Goal: Task Accomplishment & Management: Manage account settings

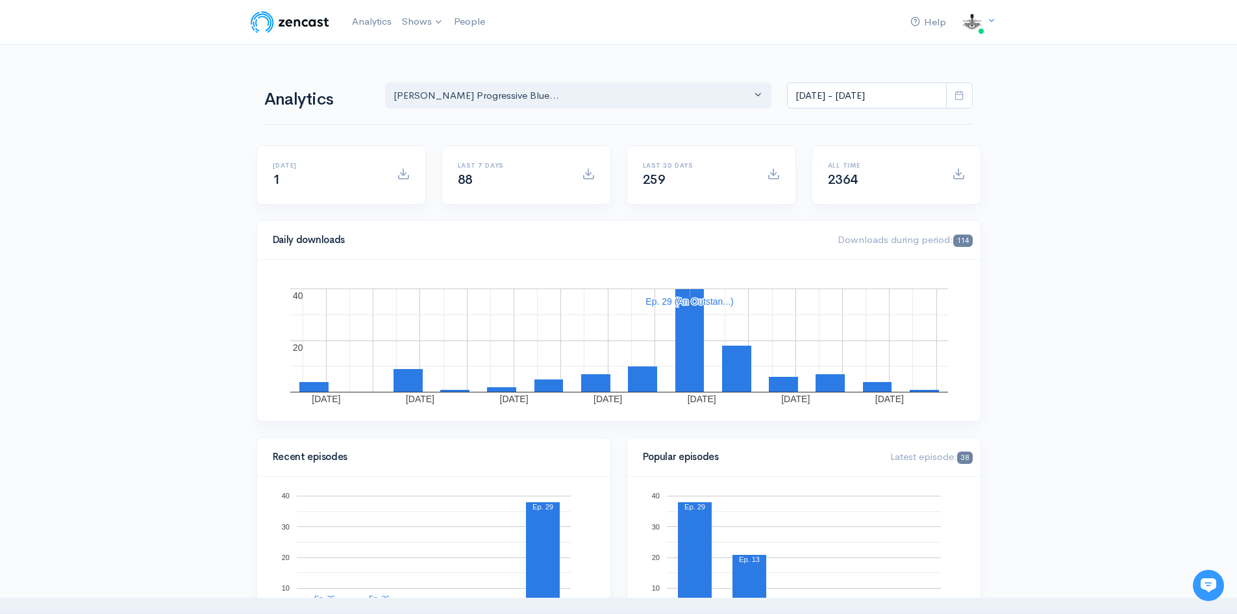
click at [958, 97] on icon at bounding box center [959, 95] width 10 height 10
click at [812, 262] on li "All time" at bounding box center [833, 264] width 91 height 20
type input "[DATE] - [DATE]"
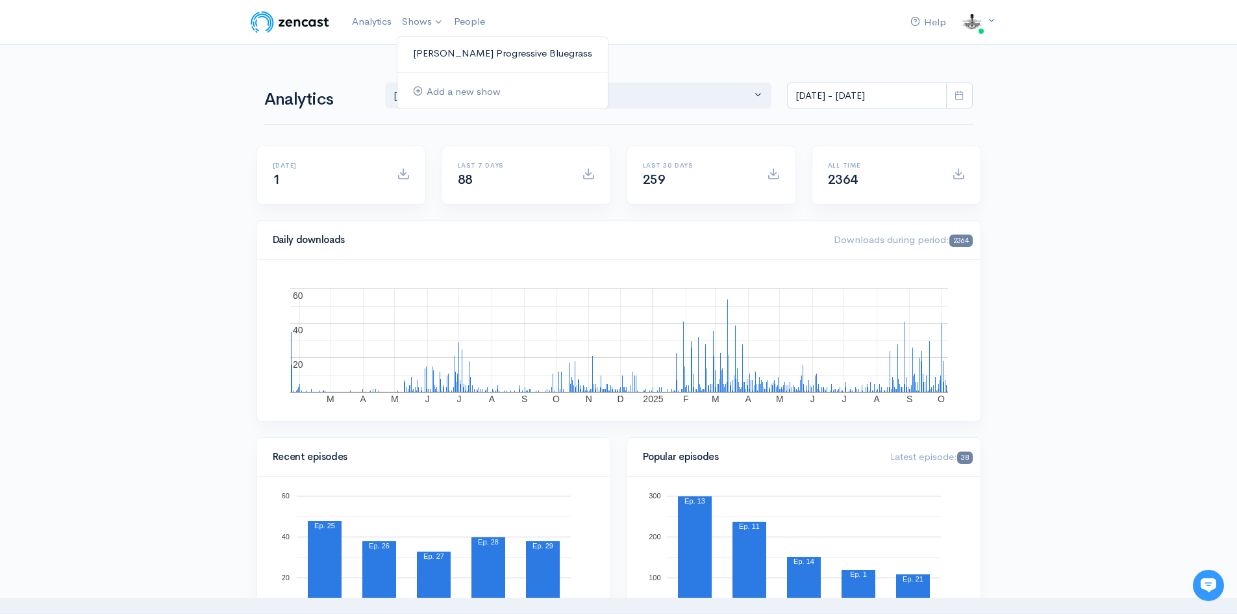
click at [449, 50] on link "[PERSON_NAME] Progressive Bluegrass" at bounding box center [502, 53] width 210 height 23
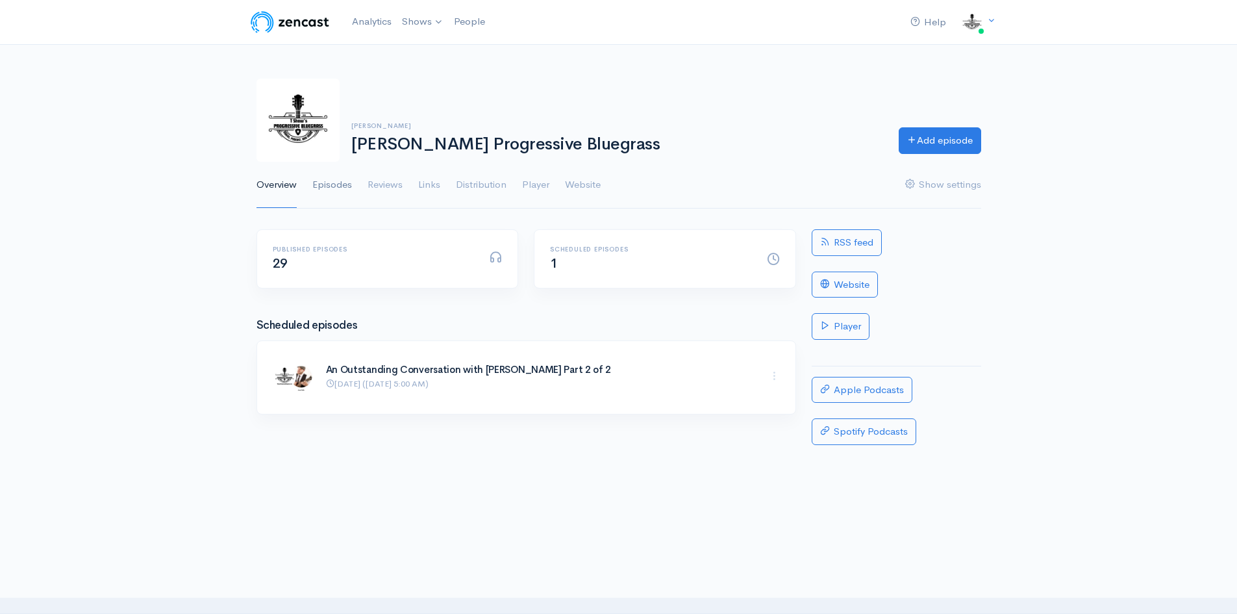
click at [321, 182] on link "Episodes" at bounding box center [332, 185] width 40 height 47
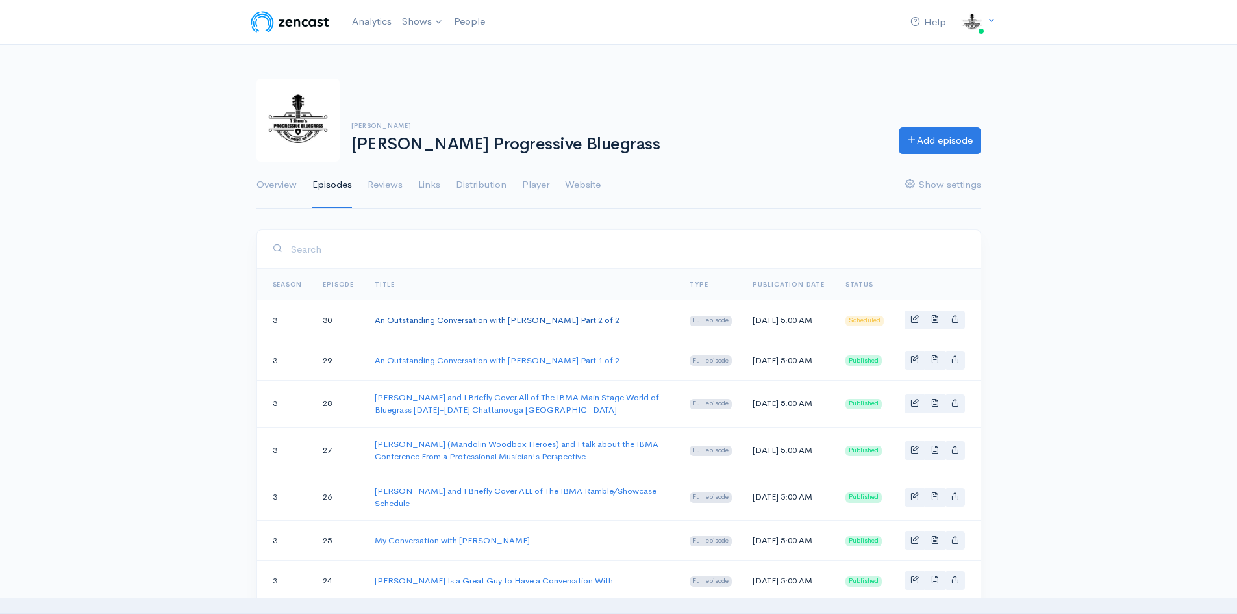
click at [562, 323] on link "An Outstanding Conversation with [PERSON_NAME] Part 2 of 2" at bounding box center [497, 319] width 245 height 11
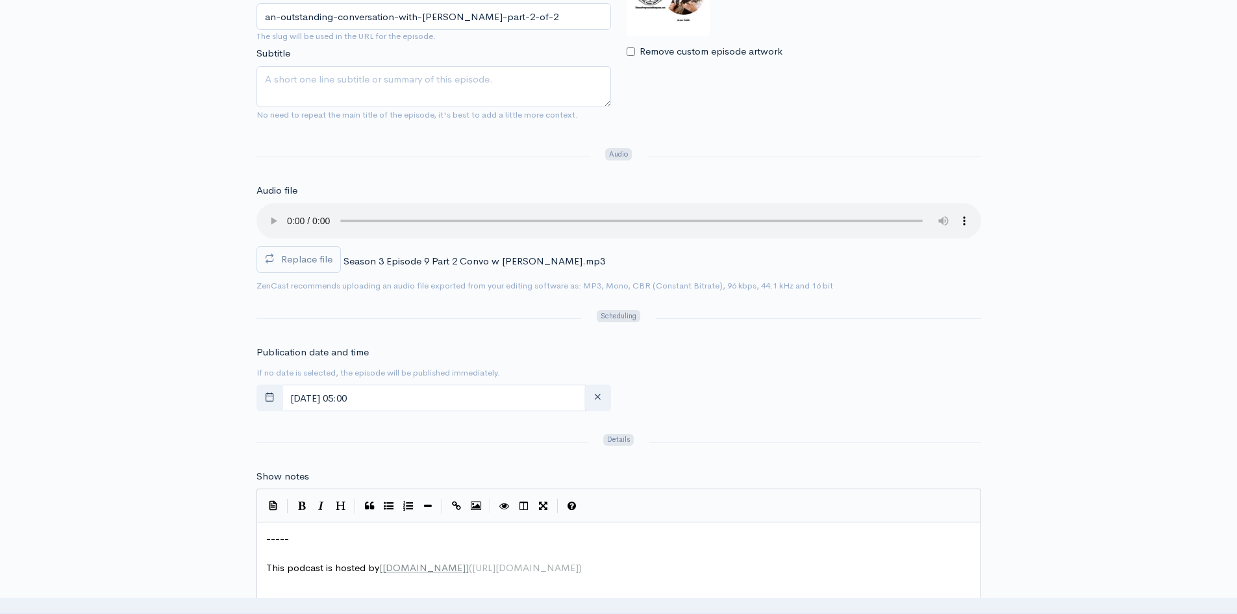
scroll to position [714, 0]
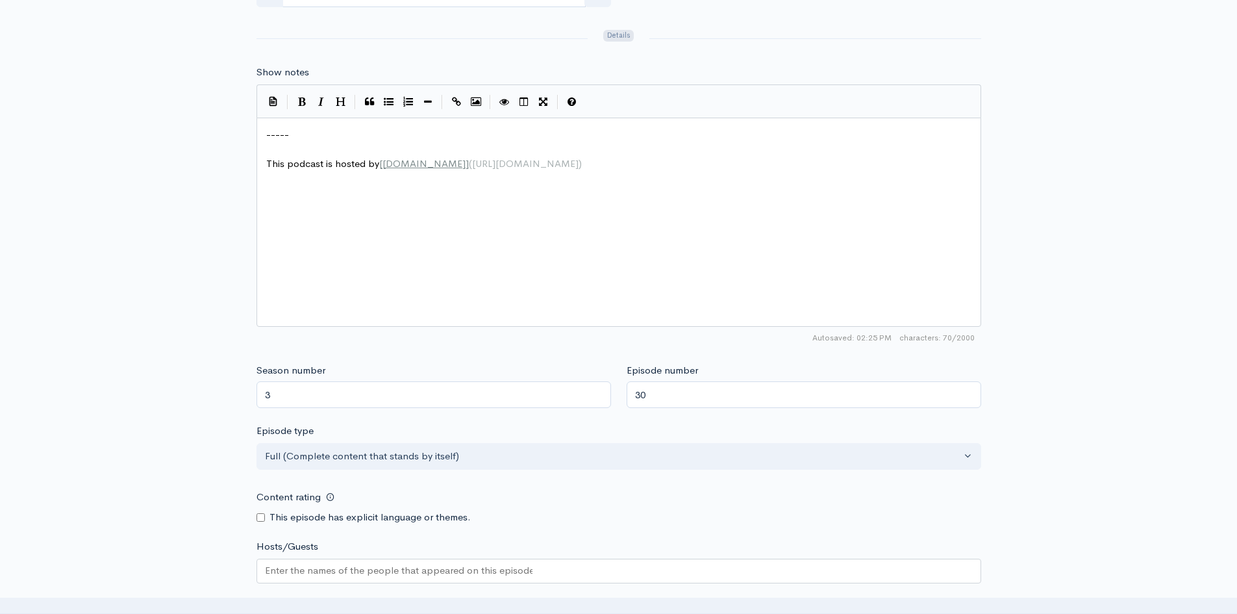
click at [267, 134] on span "-----" at bounding box center [277, 134] width 23 height 12
type textarea "Linb"
type textarea "k for Another Road"
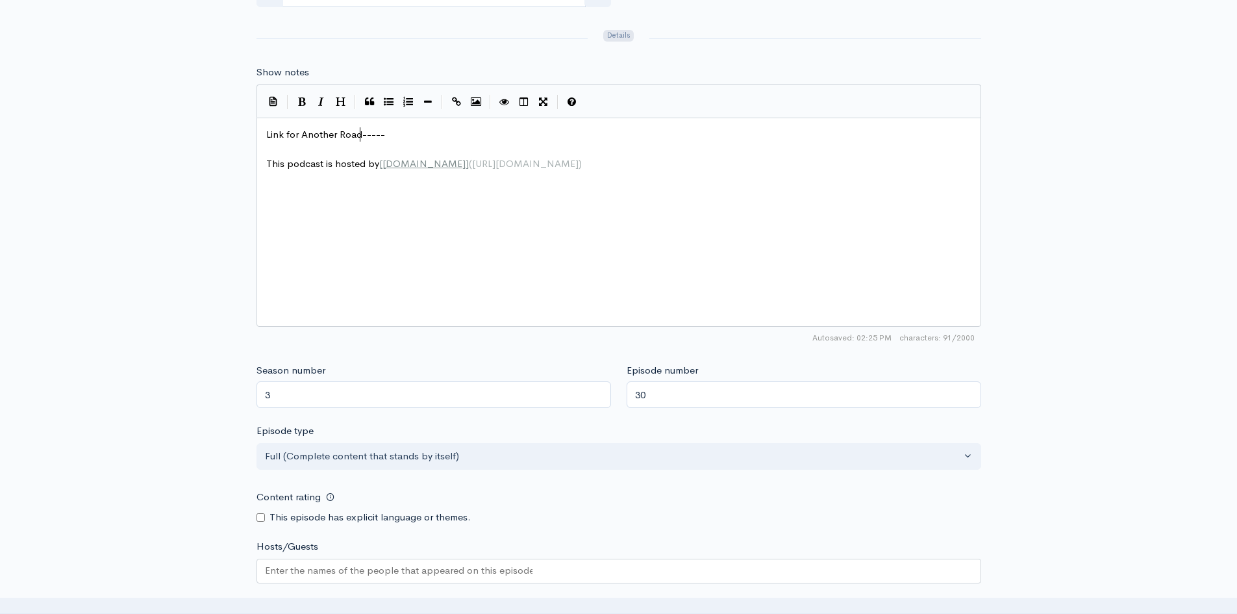
scroll to position [5, 84]
click at [363, 133] on span "Link for Another Road -----" at bounding box center [326, 134] width 121 height 12
type textarea "​"
click at [267, 132] on span "Link for Another Road [URL][DOMAIN_NAME]" at bounding box center [367, 134] width 203 height 12
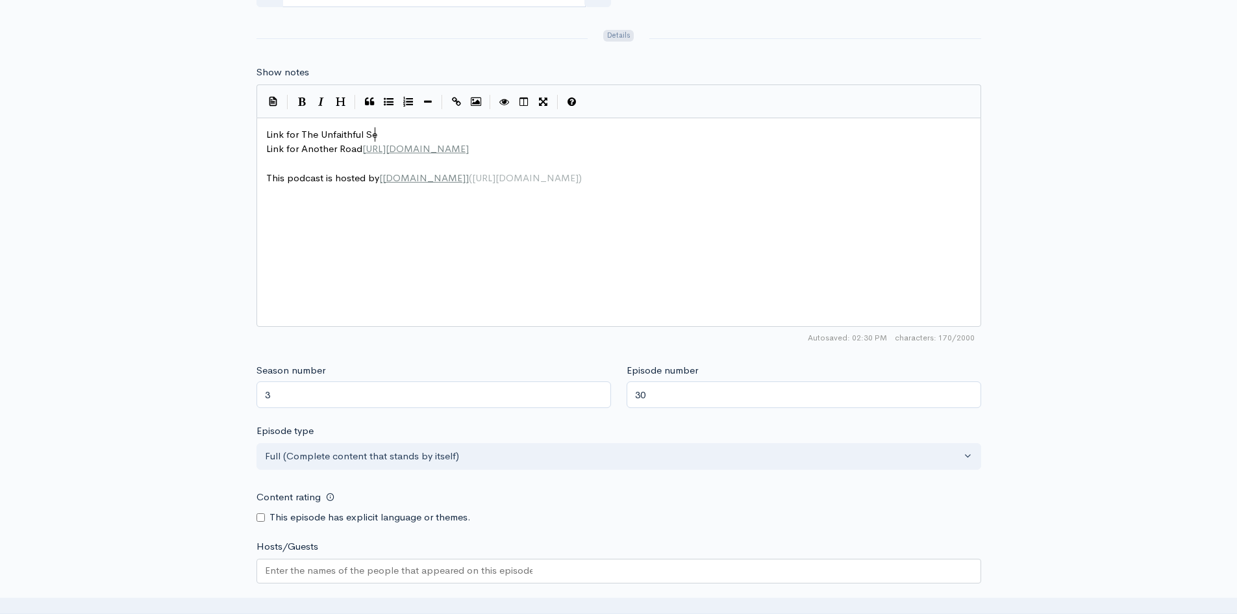
scroll to position [5, 111]
type textarea "Link for The Unfaithful Servants"
click at [408, 133] on pre "Link for The Unfaithful Servants" at bounding box center [624, 134] width 720 height 15
type textarea "​"
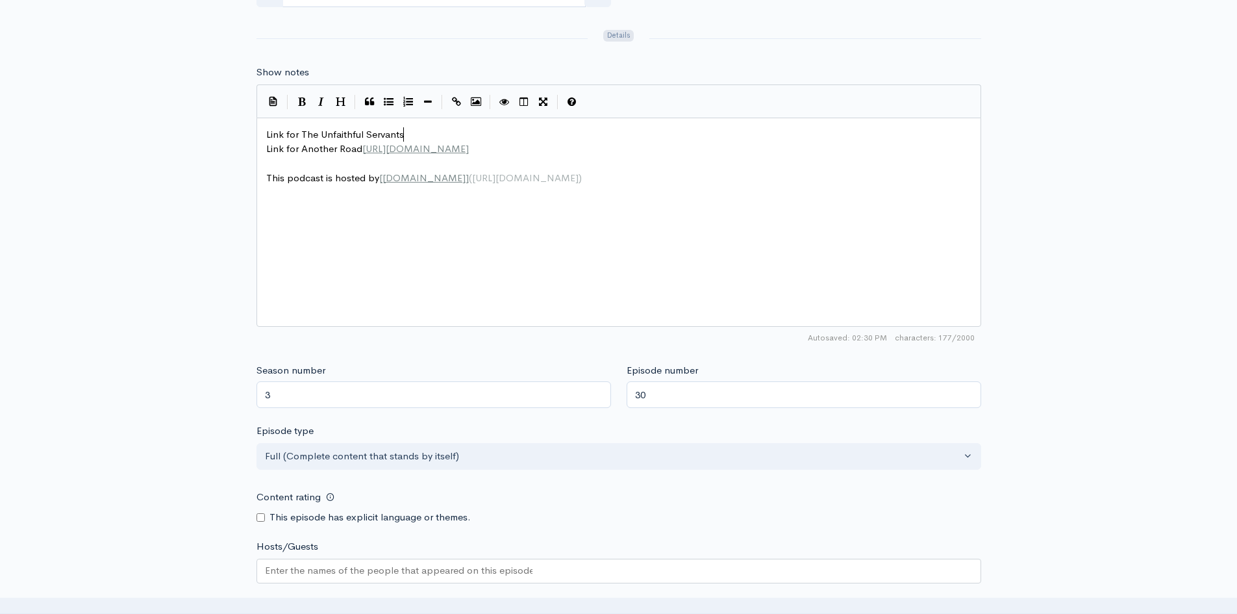
type textarea "​"
paste textarea
click at [688, 160] on pre "​" at bounding box center [624, 163] width 720 height 15
click at [259, 518] on input "Content rating" at bounding box center [260, 517] width 8 height 8
checkbox input "true"
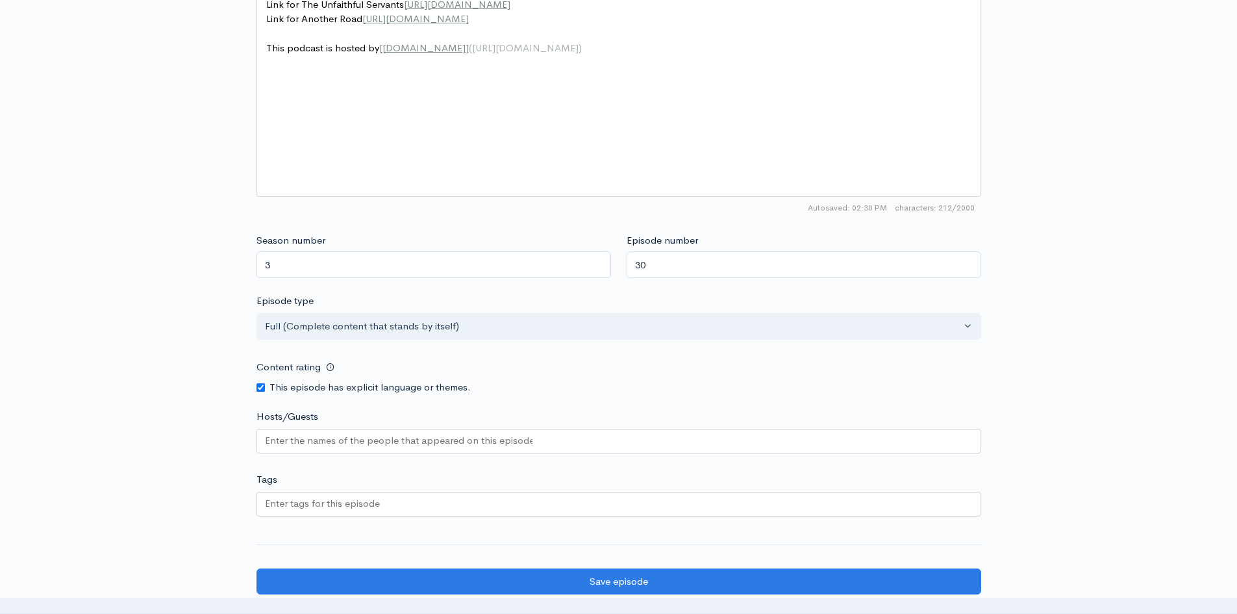
scroll to position [1039, 0]
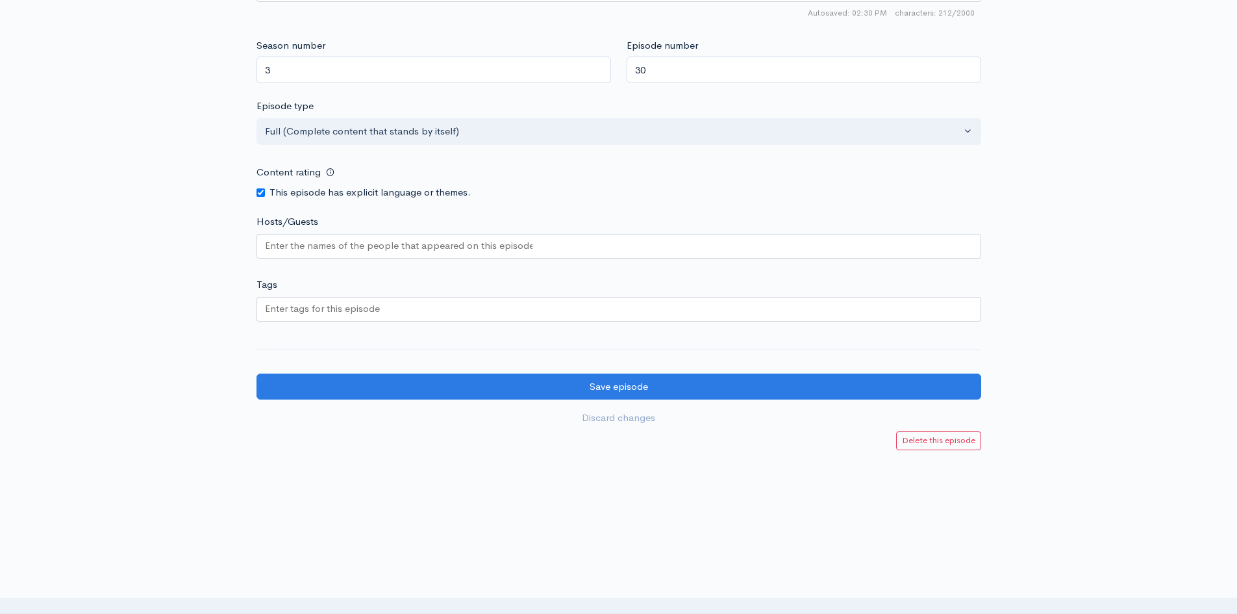
click at [317, 243] on input "Hosts/Guests" at bounding box center [398, 245] width 267 height 15
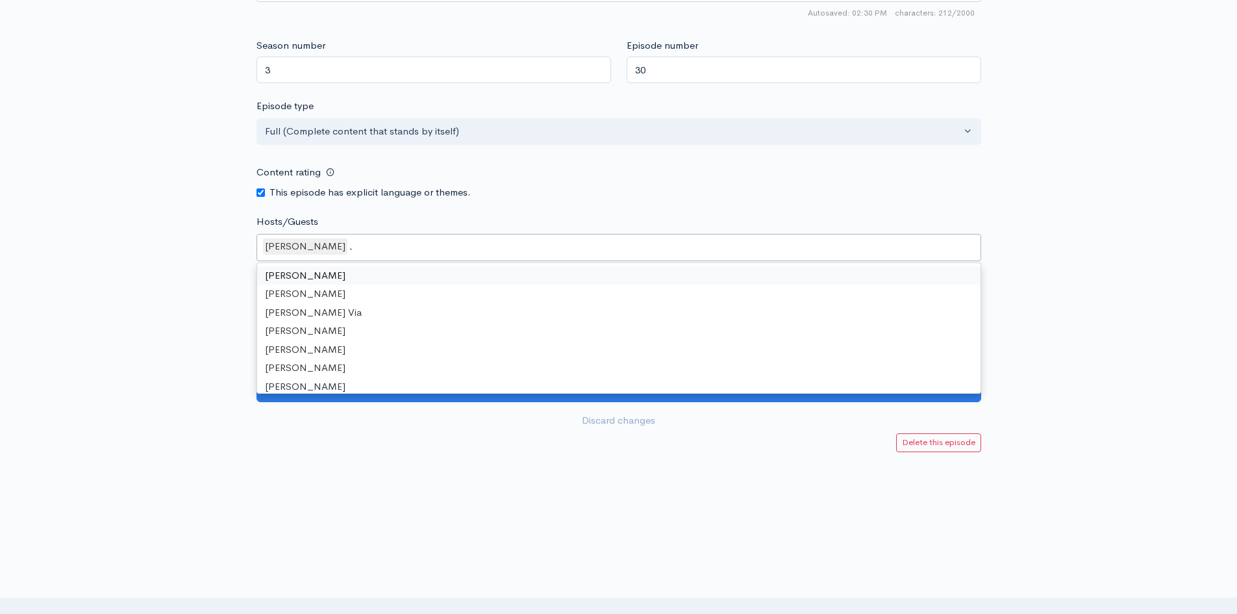
type input "Je"
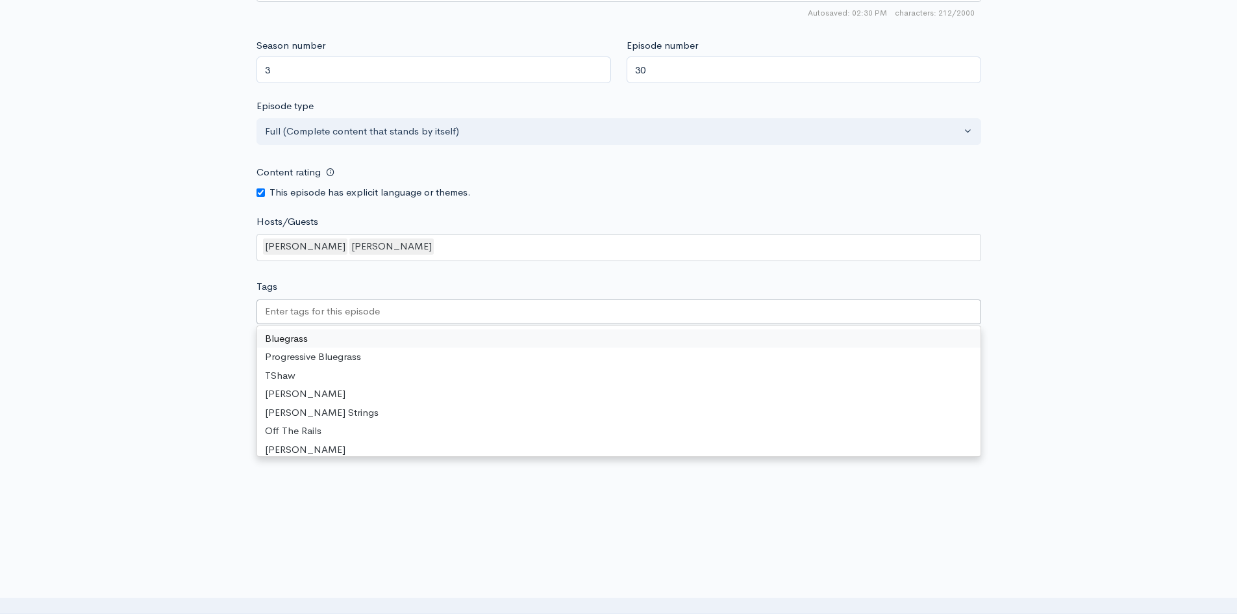
click at [273, 313] on input "Tags" at bounding box center [323, 311] width 117 height 15
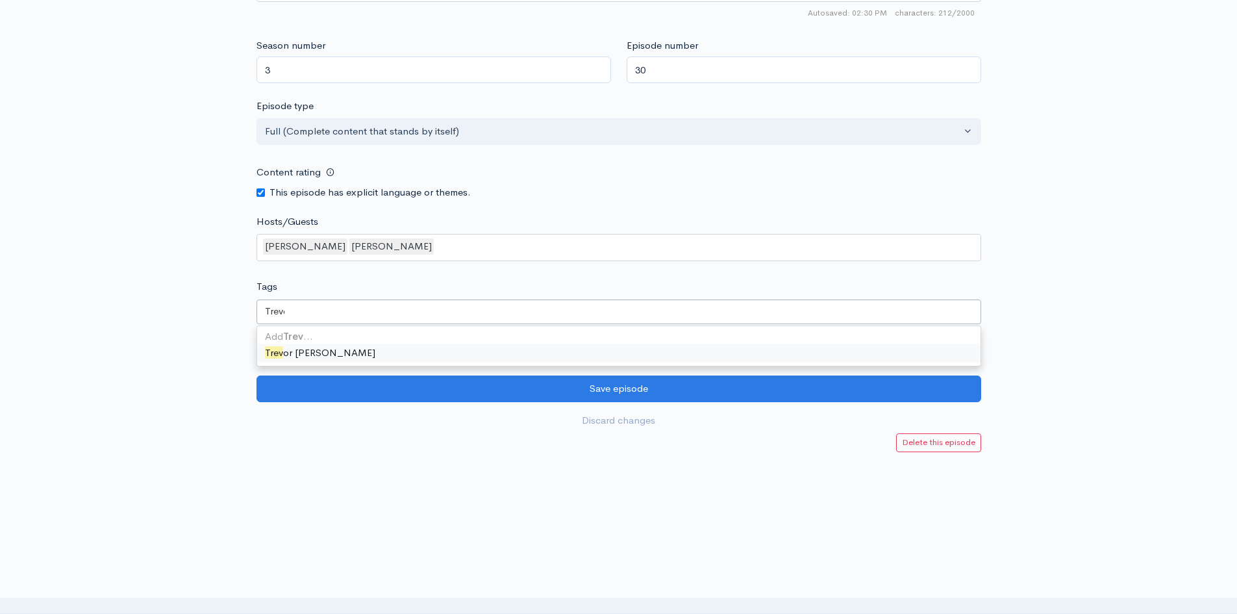
type input "[PERSON_NAME]"
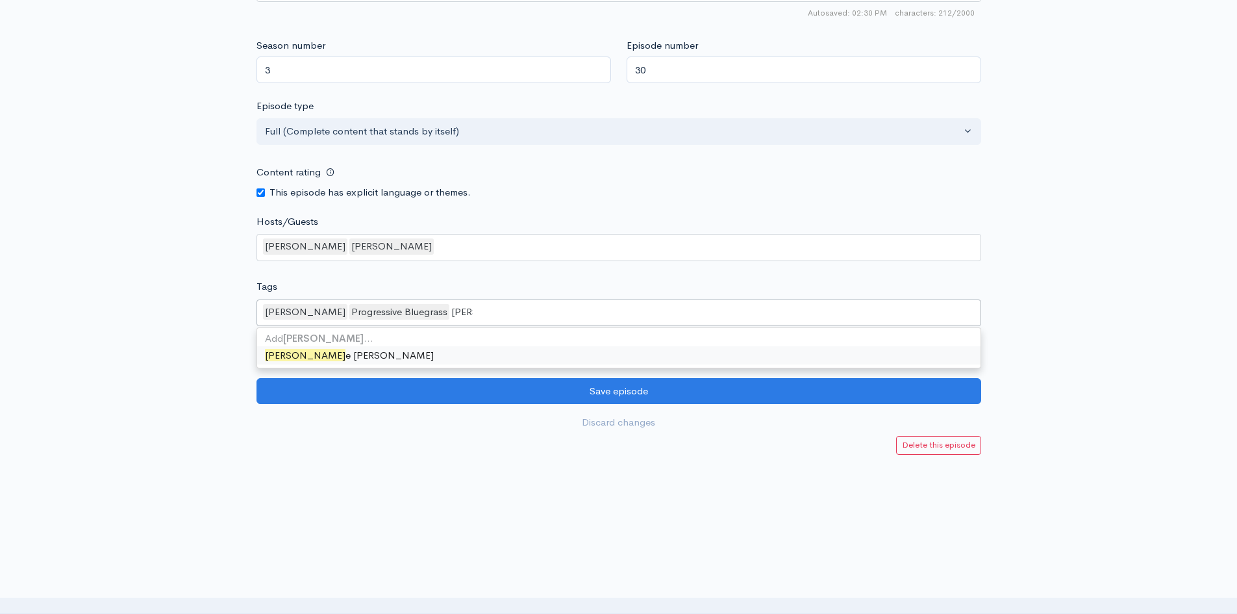
type input "[PERSON_NAME]"
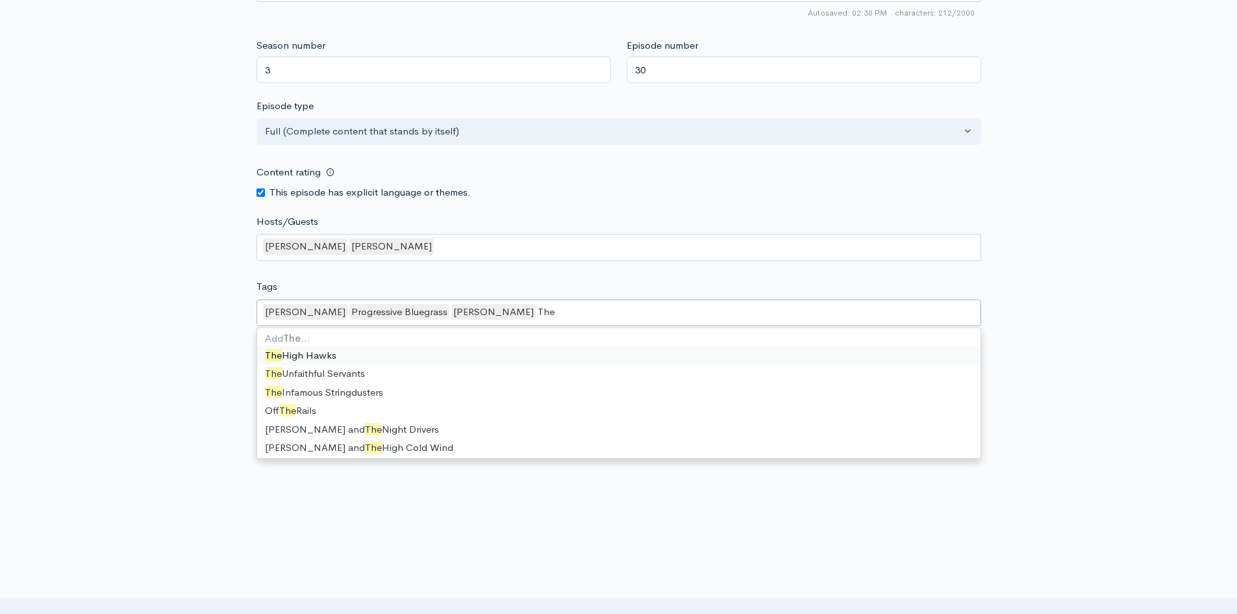
type input "The"
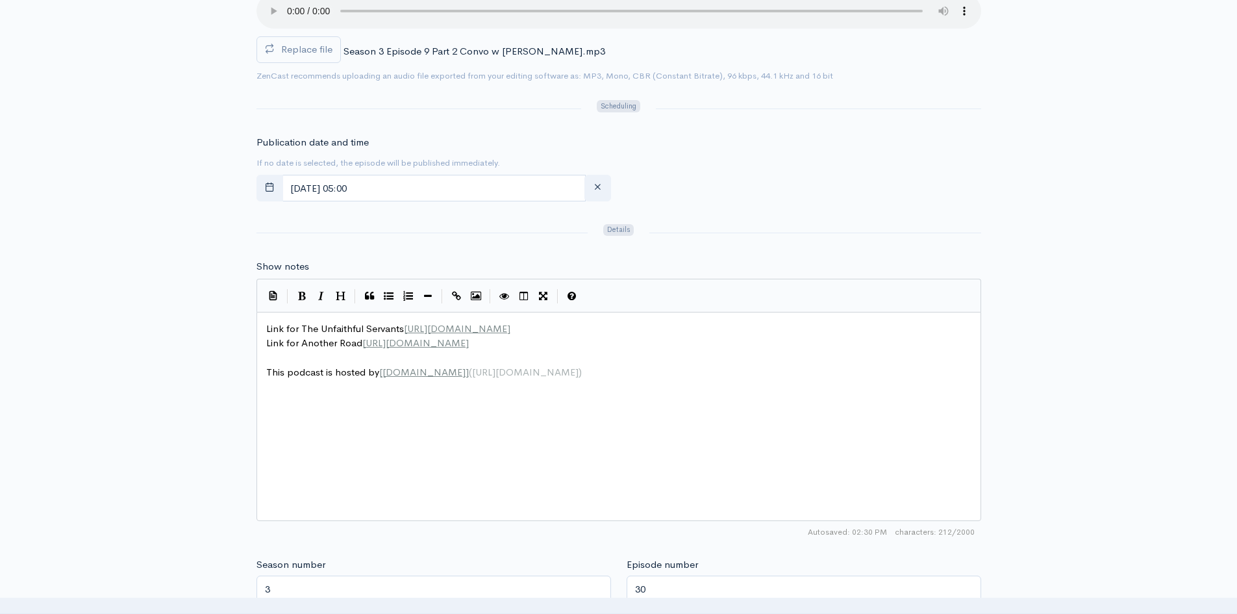
scroll to position [519, 0]
click at [272, 354] on pre "​" at bounding box center [624, 358] width 720 height 15
type textarea "Link for Bury"
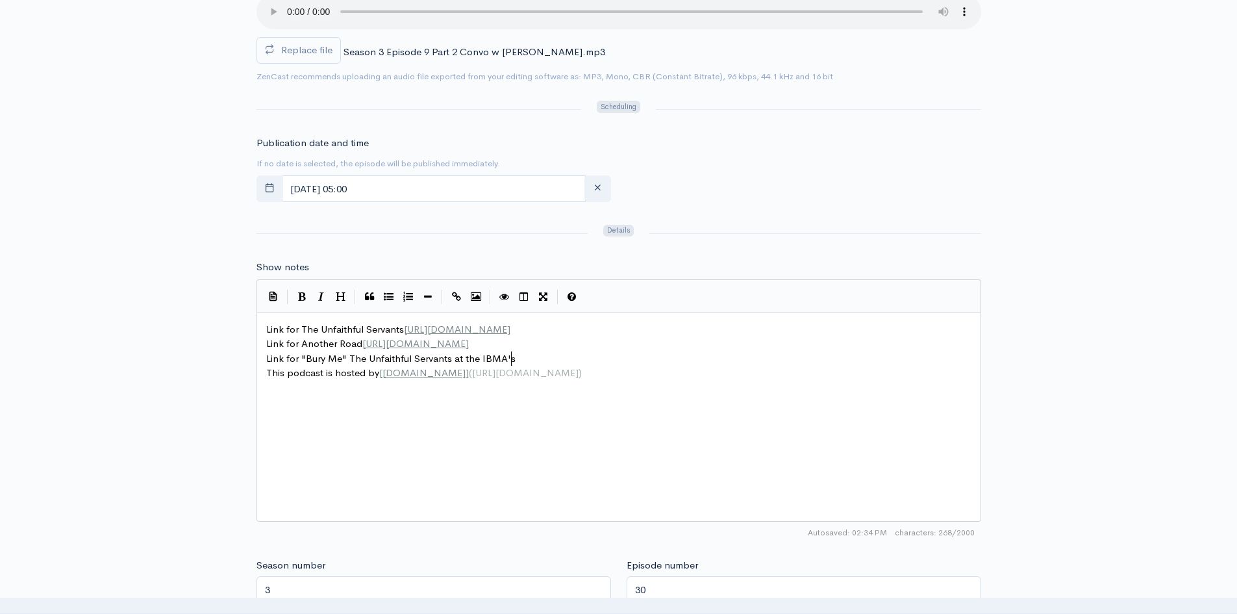
type textarea ""Bury Me" The Unfaithful Servants at the IBMA's"
click at [519, 357] on pre "Link for "Bury Me" The Unfaithful Servants at the IBMA's" at bounding box center [624, 358] width 720 height 15
type textarea "​"
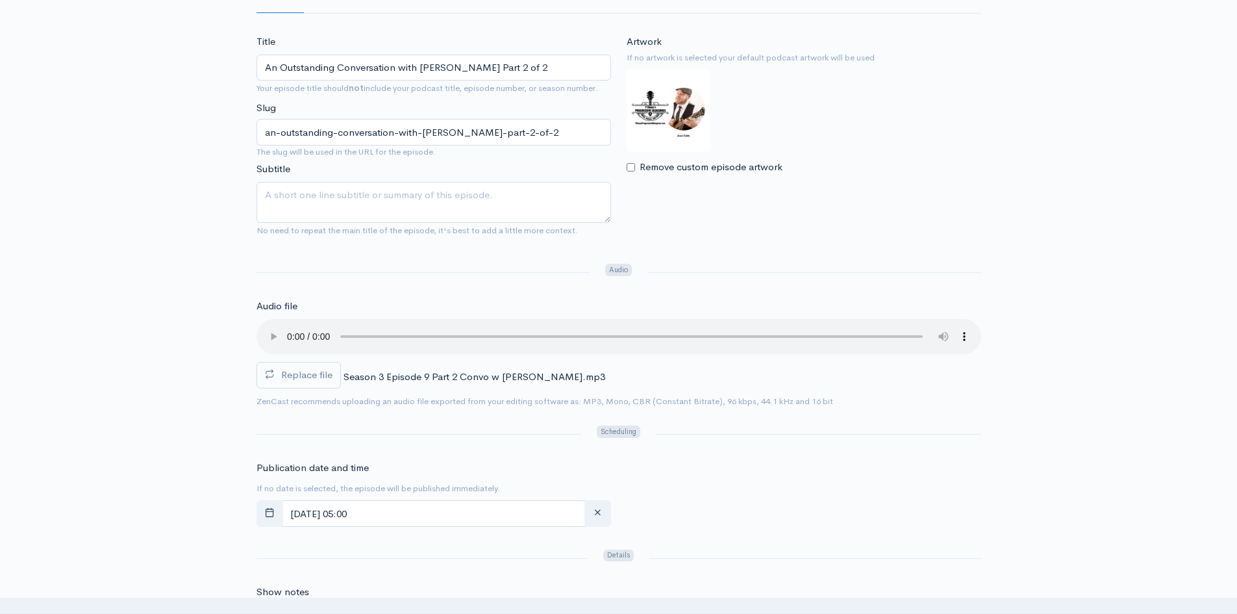
scroll to position [0, 0]
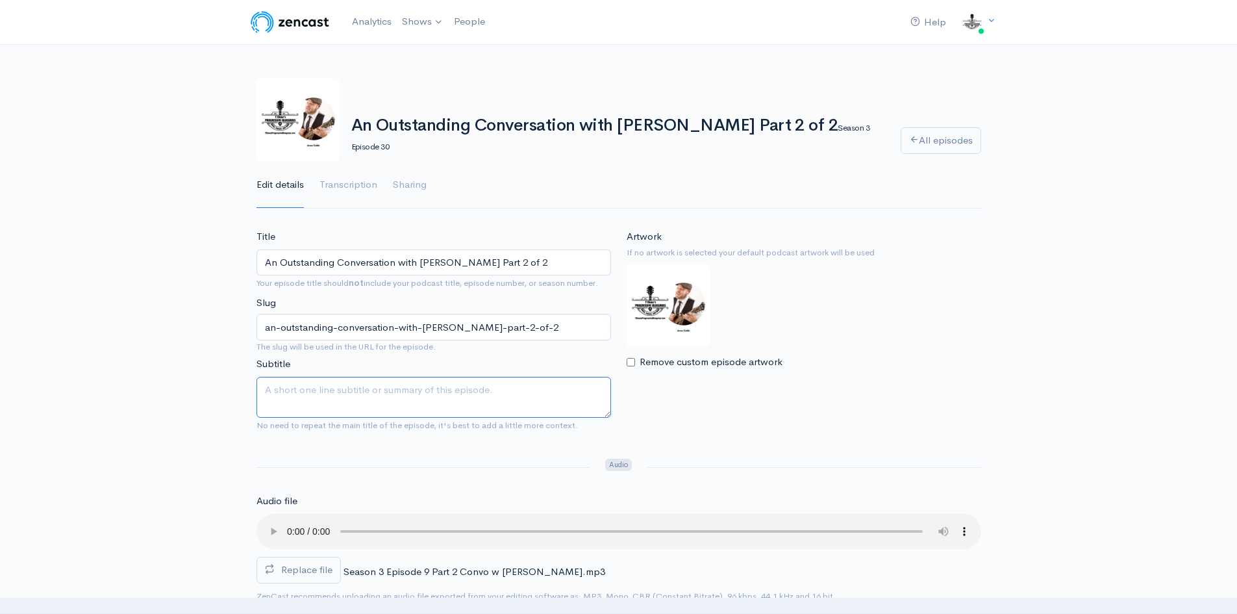
click at [286, 391] on textarea "Subtitle" at bounding box center [433, 397] width 354 height 41
click at [575, 393] on textarea "[PERSON_NAME] gets into his time and departure with The Infamous Stringdusters" at bounding box center [433, 397] width 354 height 41
type textarea "[PERSON_NAME] gets into his time and departure with The Infamous Stringdusters,…"
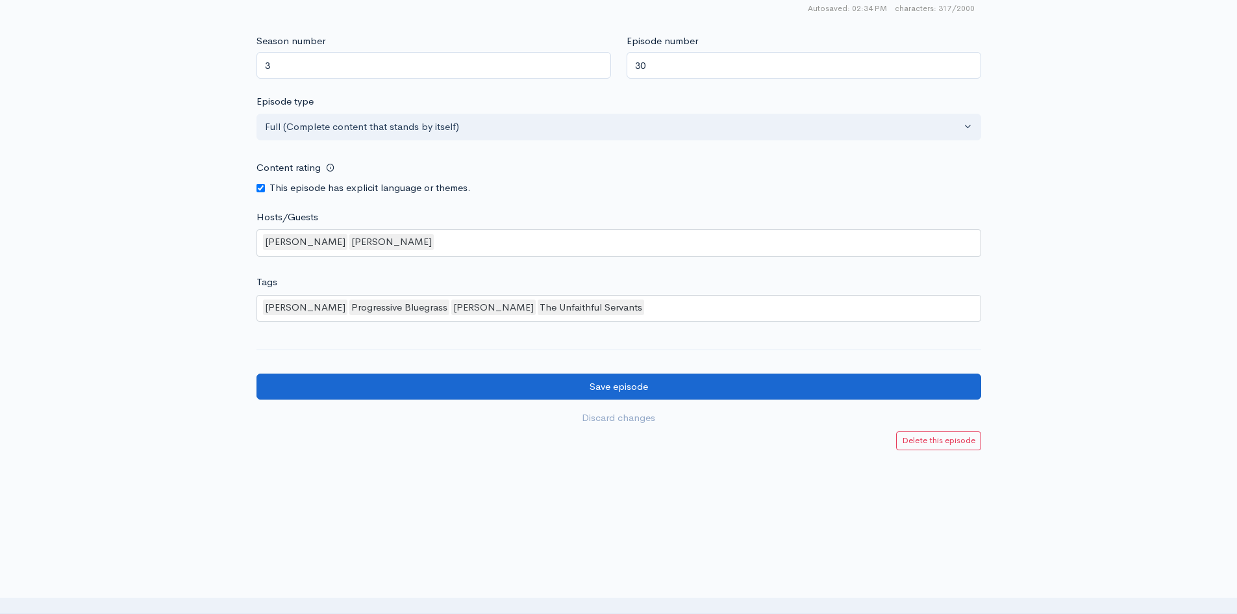
scroll to position [1048, 0]
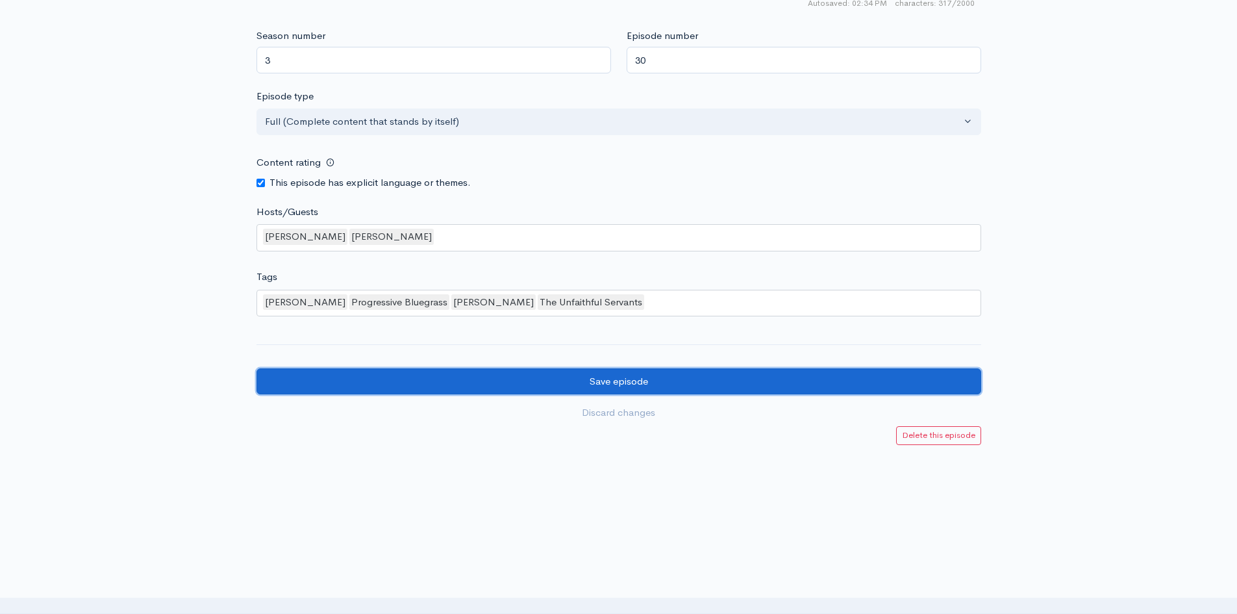
click at [615, 374] on input "Save episode" at bounding box center [618, 381] width 725 height 27
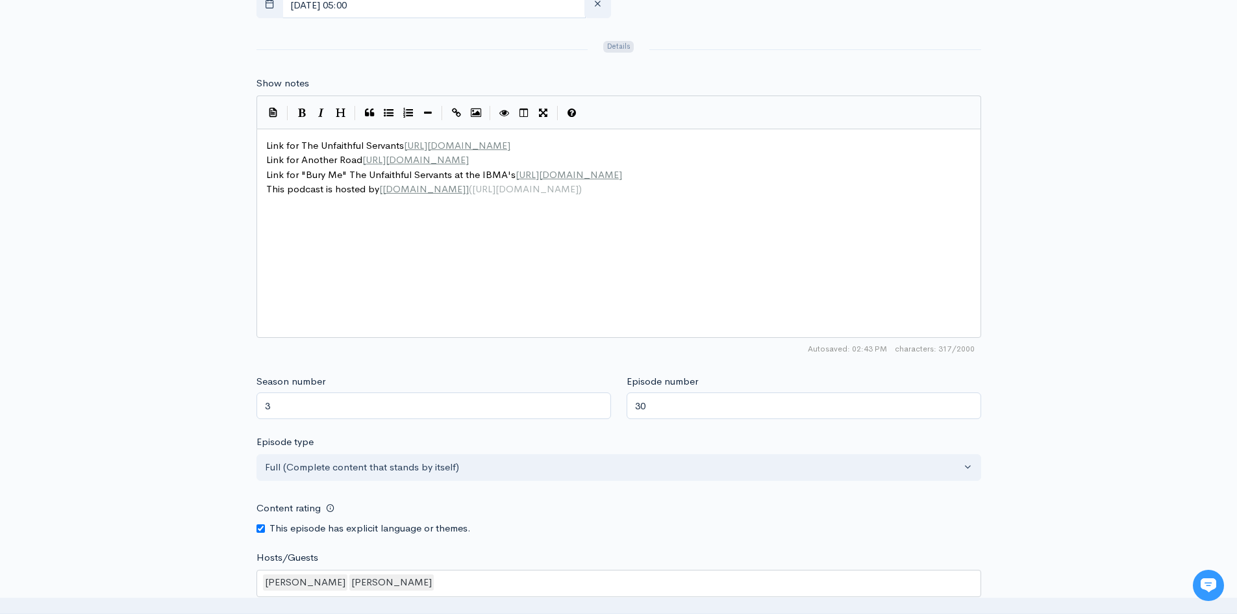
scroll to position [584, 0]
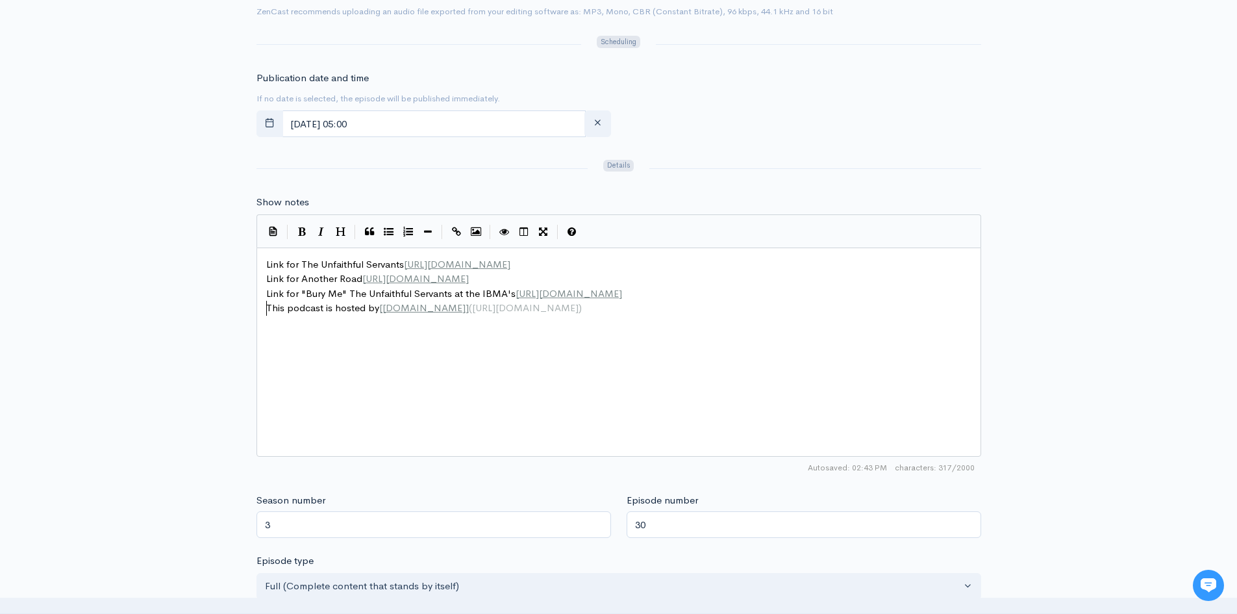
click at [265, 309] on pre "This podcast is hosted by [ ZenCast.fm ] ( https://wwww.zencast.fm )" at bounding box center [624, 308] width 720 height 15
type textarea "Fallen Agnel"
type textarea "ngel Apple Music"
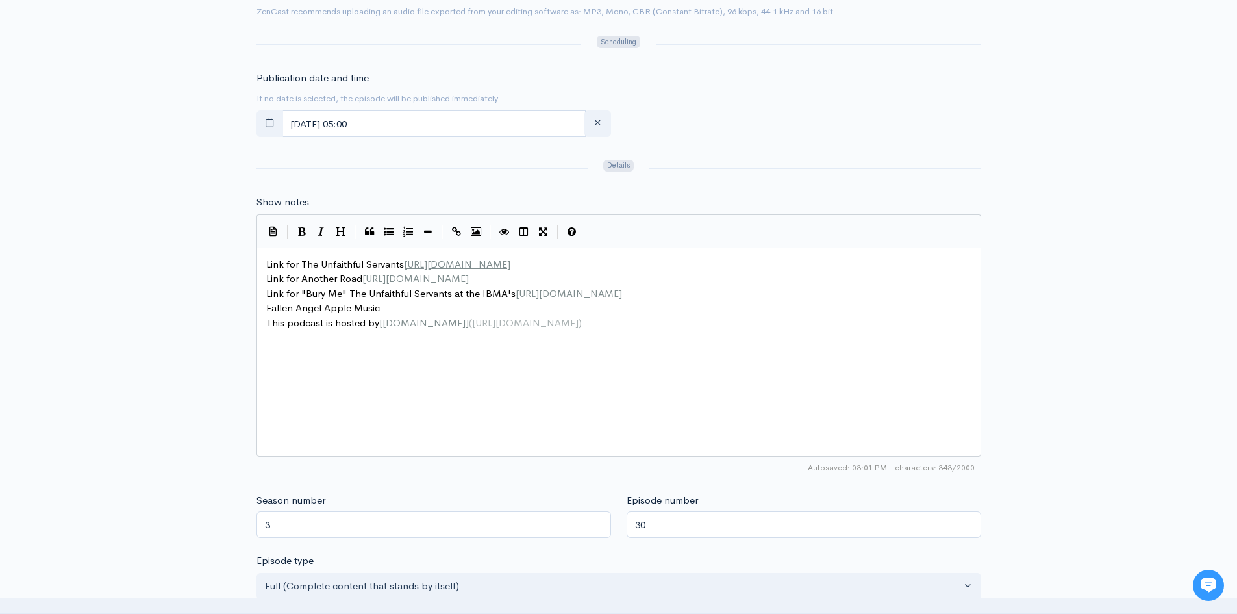
scroll to position [5, 79]
click at [386, 306] on pre "Fallen Angel Apple Music" at bounding box center [624, 308] width 720 height 15
type textarea "​"
paste textarea
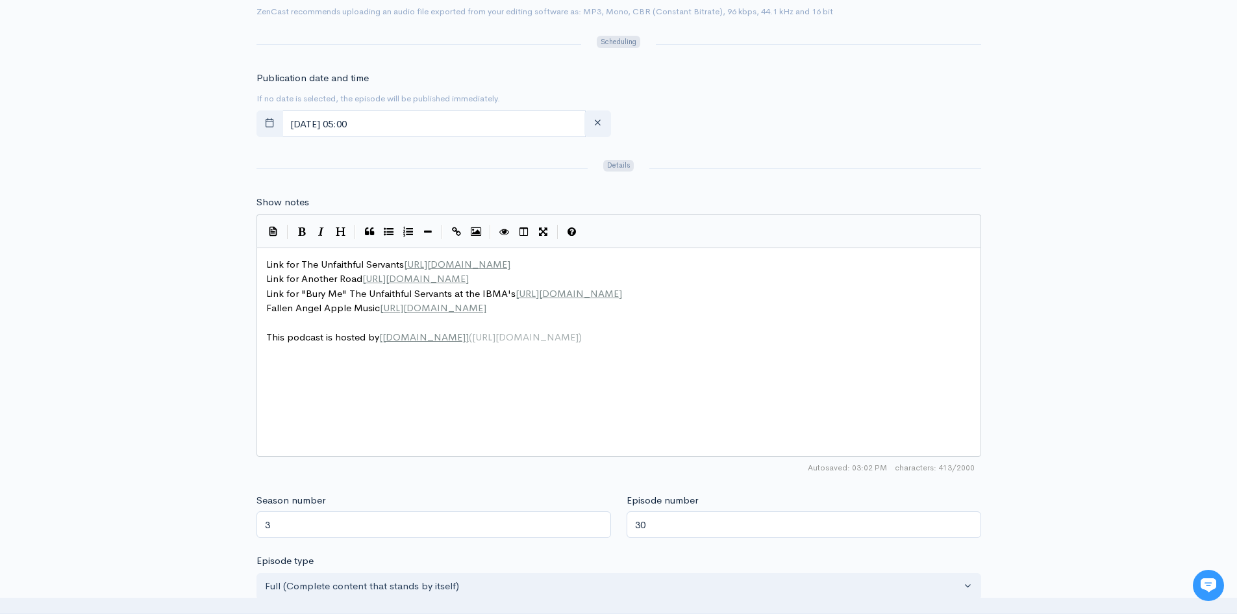
click at [783, 292] on pre "Link for "Bury Me" The Unfaithful Servants at the IBMA's https://youtu.be/Fyij-…" at bounding box center [624, 293] width 720 height 15
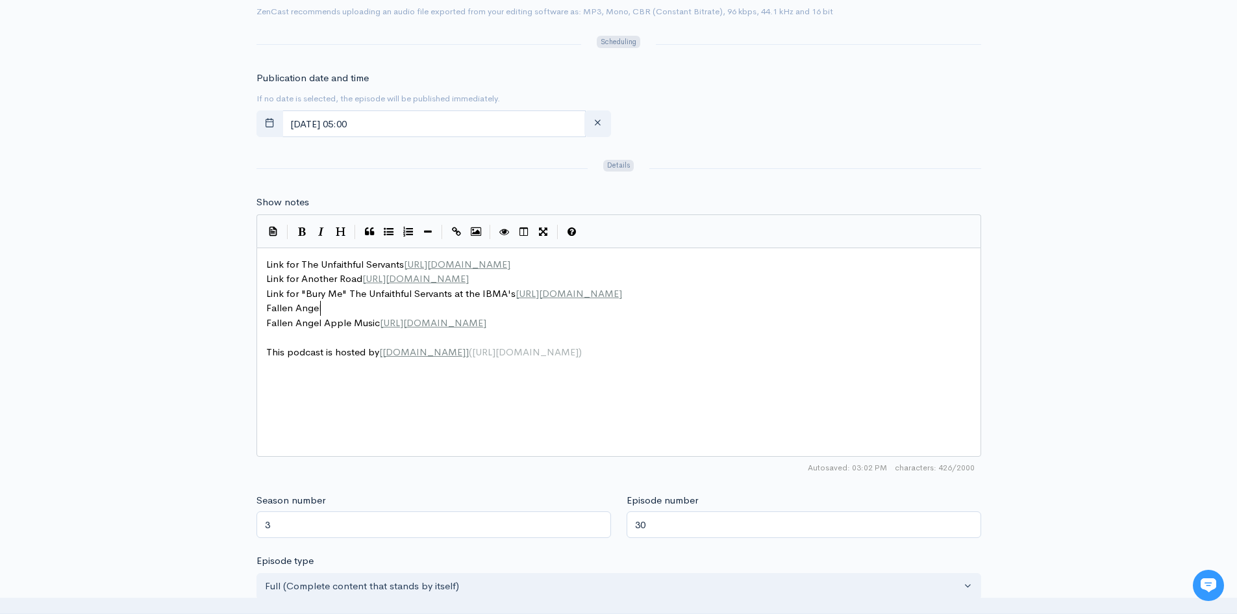
scroll to position [5, 56]
type textarea "Fallen Angel Spotify"
click at [363, 308] on pre "Fallen Angel Spotify" at bounding box center [624, 308] width 720 height 15
type textarea "​"
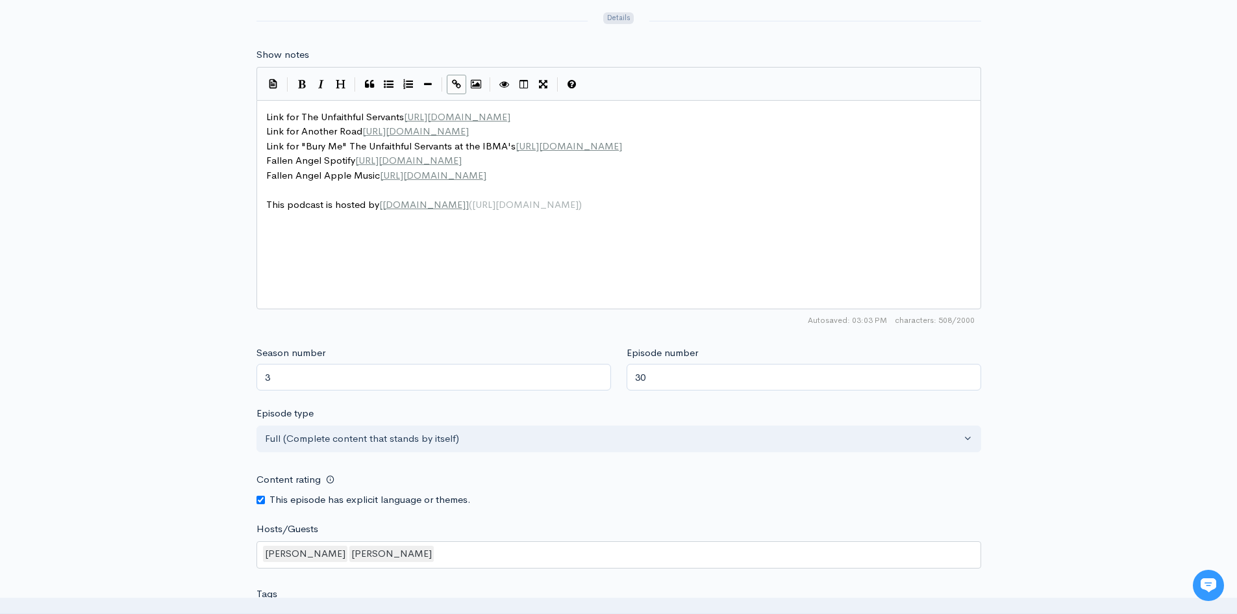
scroll to position [1039, 0]
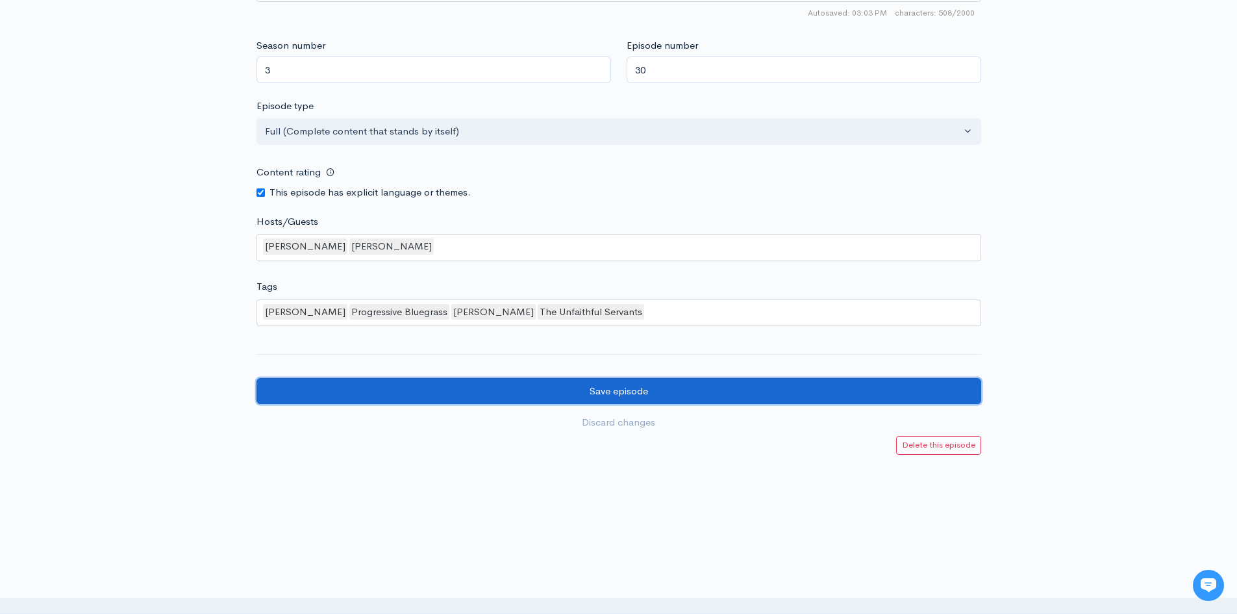
click at [647, 388] on input "Save episode" at bounding box center [618, 391] width 725 height 27
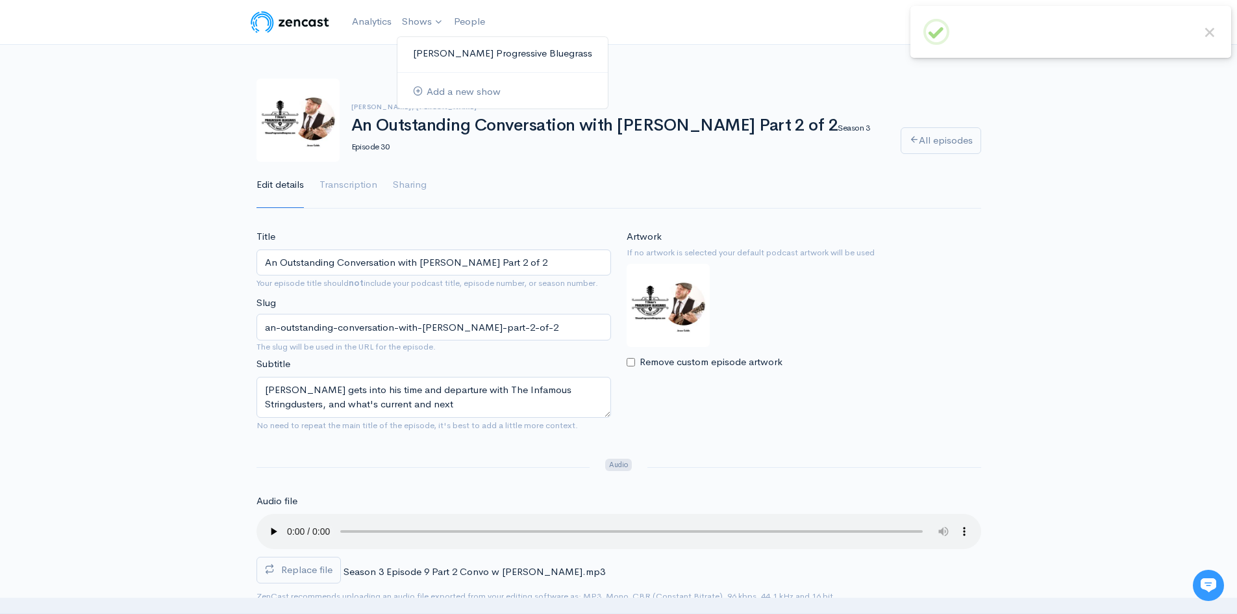
click at [447, 56] on link "[PERSON_NAME] Progressive Bluegrass" at bounding box center [502, 53] width 210 height 23
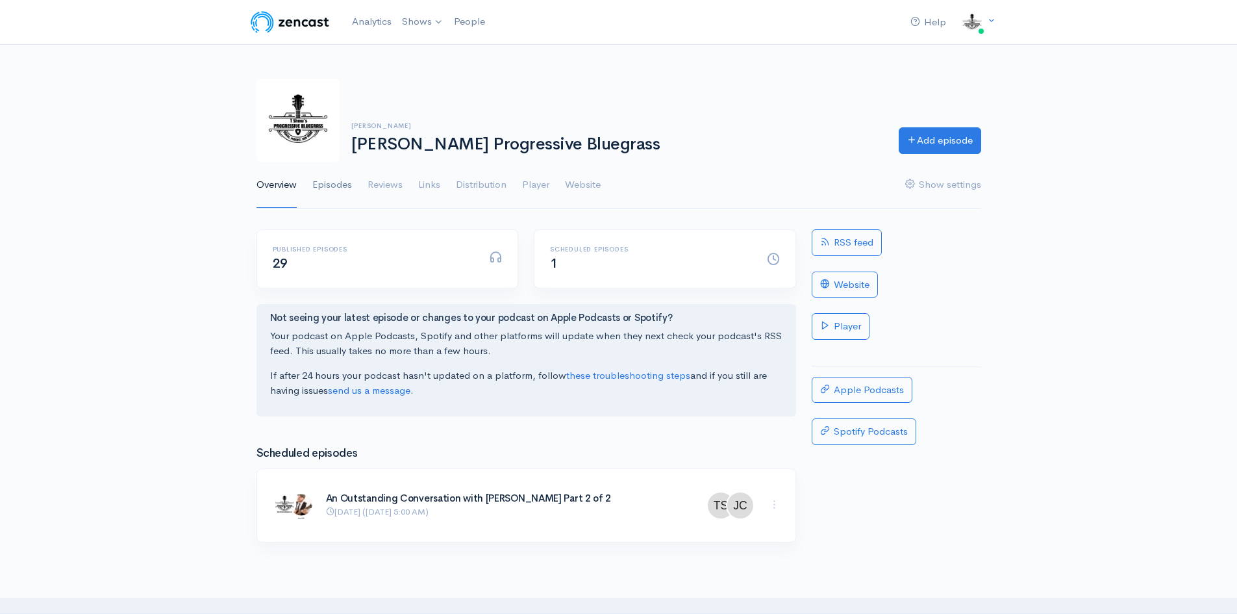
click at [339, 183] on link "Episodes" at bounding box center [332, 185] width 40 height 47
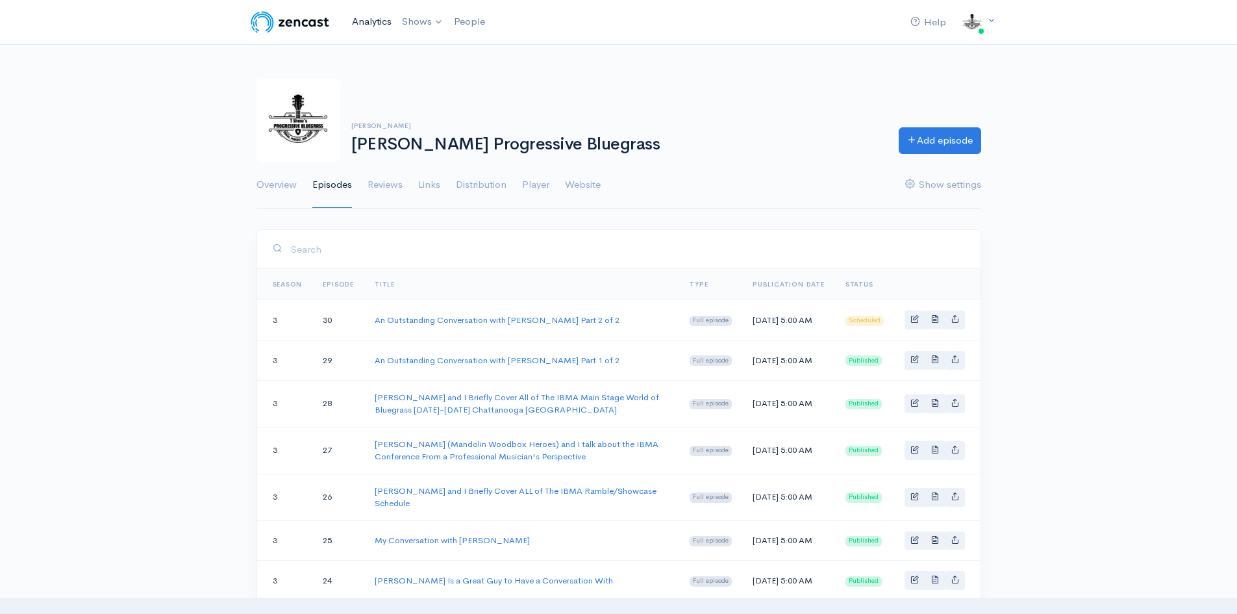
click at [377, 20] on link "Analytics" at bounding box center [372, 22] width 50 height 28
